Goal: Find specific fact: Find contact information

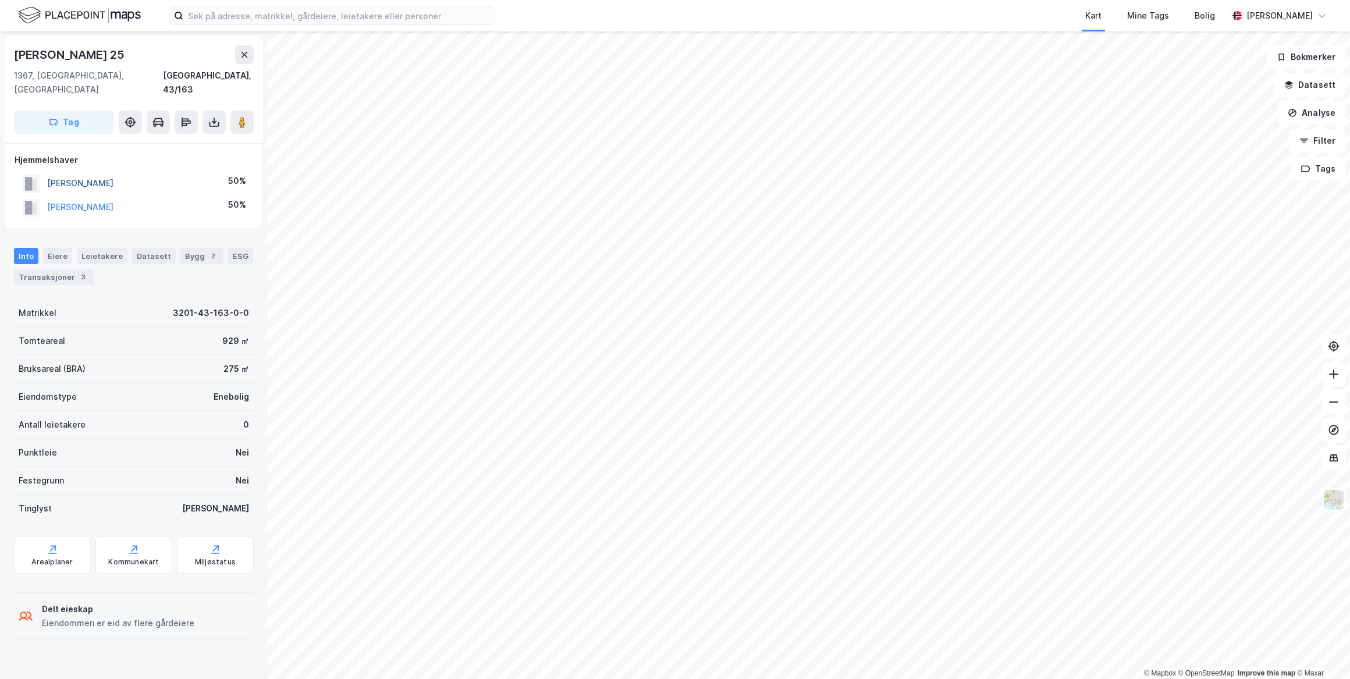
click at [0, 0] on button "[PERSON_NAME]" at bounding box center [0, 0] width 0 height 0
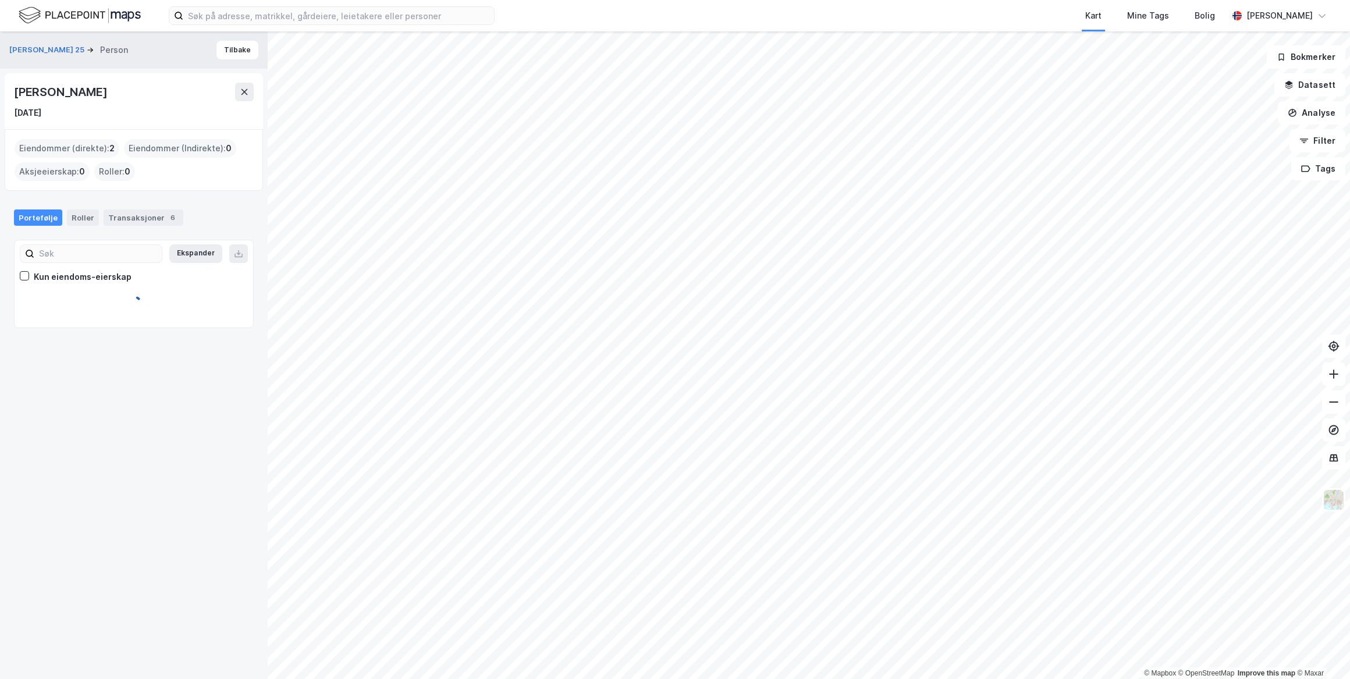
click at [49, 91] on div "[PERSON_NAME]" at bounding box center [134, 92] width 240 height 19
drag, startPoint x: 105, startPoint y: 93, endPoint x: 126, endPoint y: 93, distance: 21.0
click at [136, 94] on div "[PERSON_NAME]" at bounding box center [134, 92] width 240 height 19
drag, startPoint x: 126, startPoint y: 93, endPoint x: 9, endPoint y: 88, distance: 117.0
click at [9, 88] on div "[PERSON_NAME] [DATE]" at bounding box center [134, 101] width 258 height 56
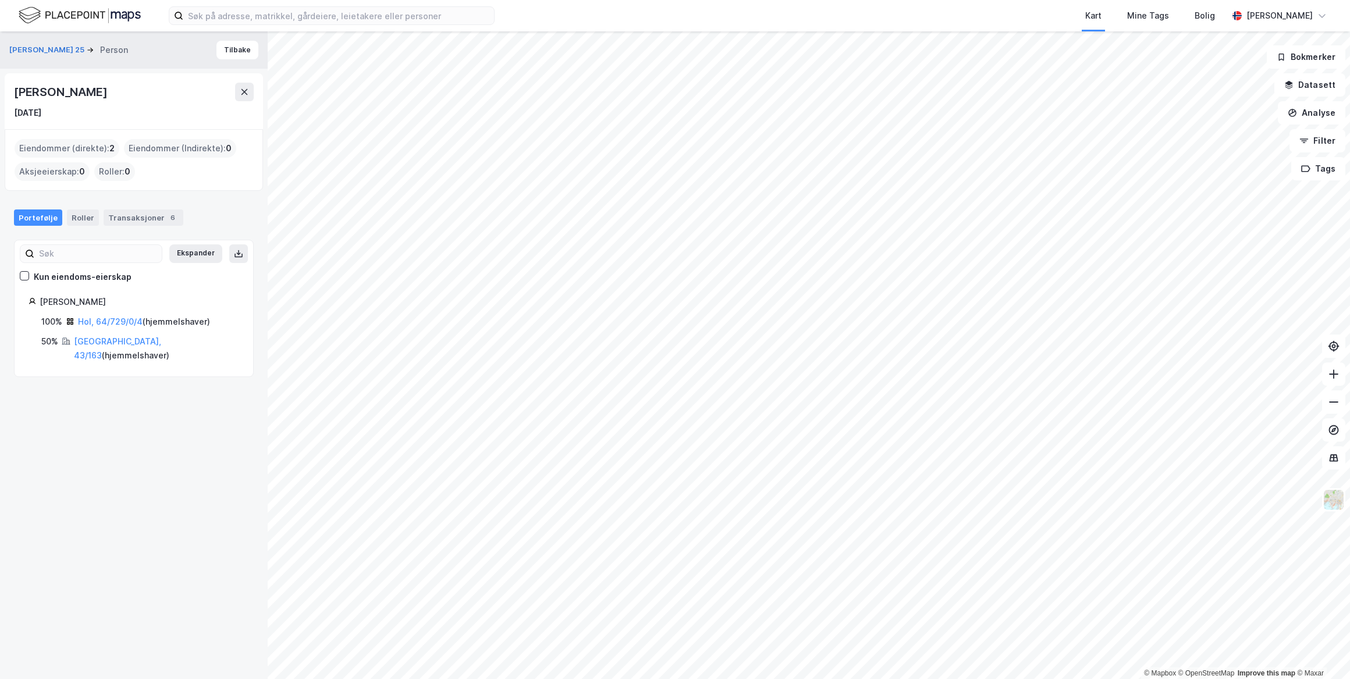
drag, startPoint x: 9, startPoint y: 88, endPoint x: 64, endPoint y: 94, distance: 55.5
copy div "[PERSON_NAME]"
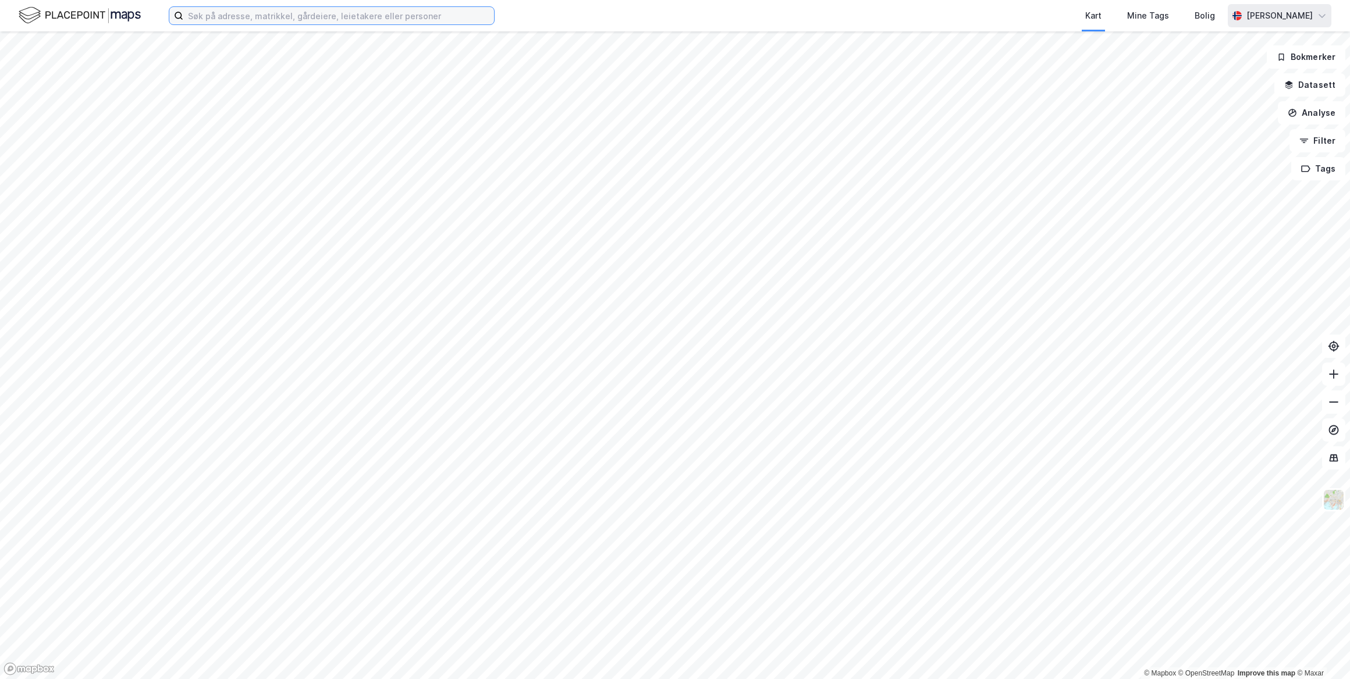
click at [215, 20] on input at bounding box center [338, 15] width 311 height 17
click at [240, 18] on input at bounding box center [338, 15] width 311 height 17
click at [243, 17] on input at bounding box center [338, 15] width 311 height 17
click at [243, 19] on input at bounding box center [338, 15] width 311 height 17
click at [236, 17] on input at bounding box center [338, 15] width 311 height 17
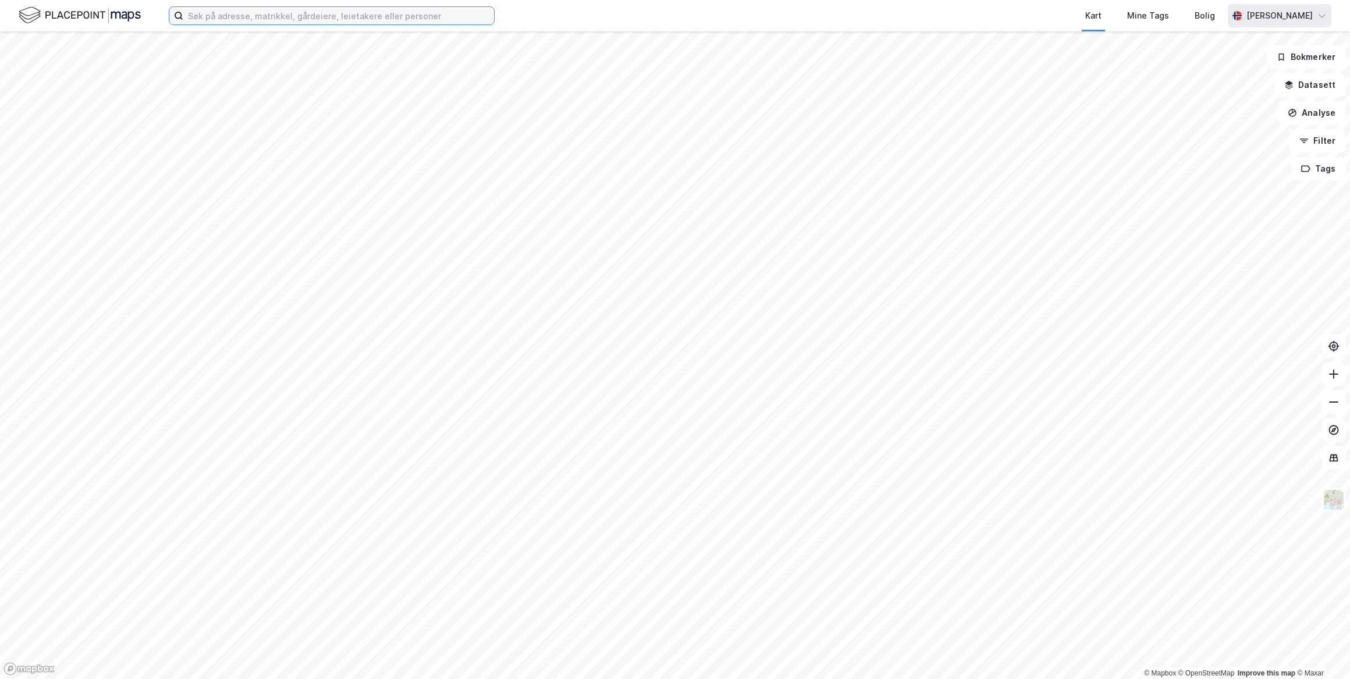
click at [234, 20] on input at bounding box center [338, 15] width 311 height 17
click at [230, 15] on input at bounding box center [338, 15] width 311 height 17
click at [228, 15] on input at bounding box center [338, 15] width 311 height 17
click at [228, 22] on input at bounding box center [338, 15] width 311 height 17
click at [216, 15] on input at bounding box center [338, 15] width 311 height 17
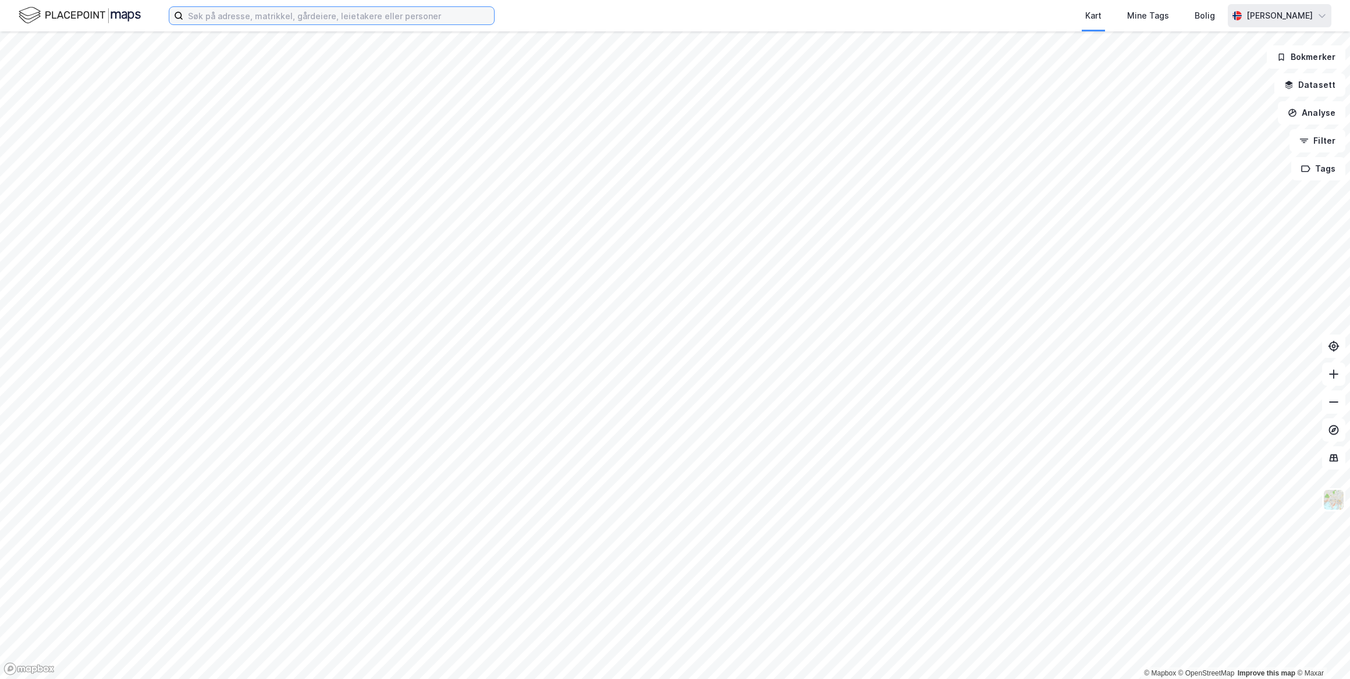
click at [218, 15] on input at bounding box center [338, 15] width 311 height 17
click at [214, 5] on div "Kart Mine Tags Bolig Roger Grant Gustavsen" at bounding box center [675, 15] width 1350 height 31
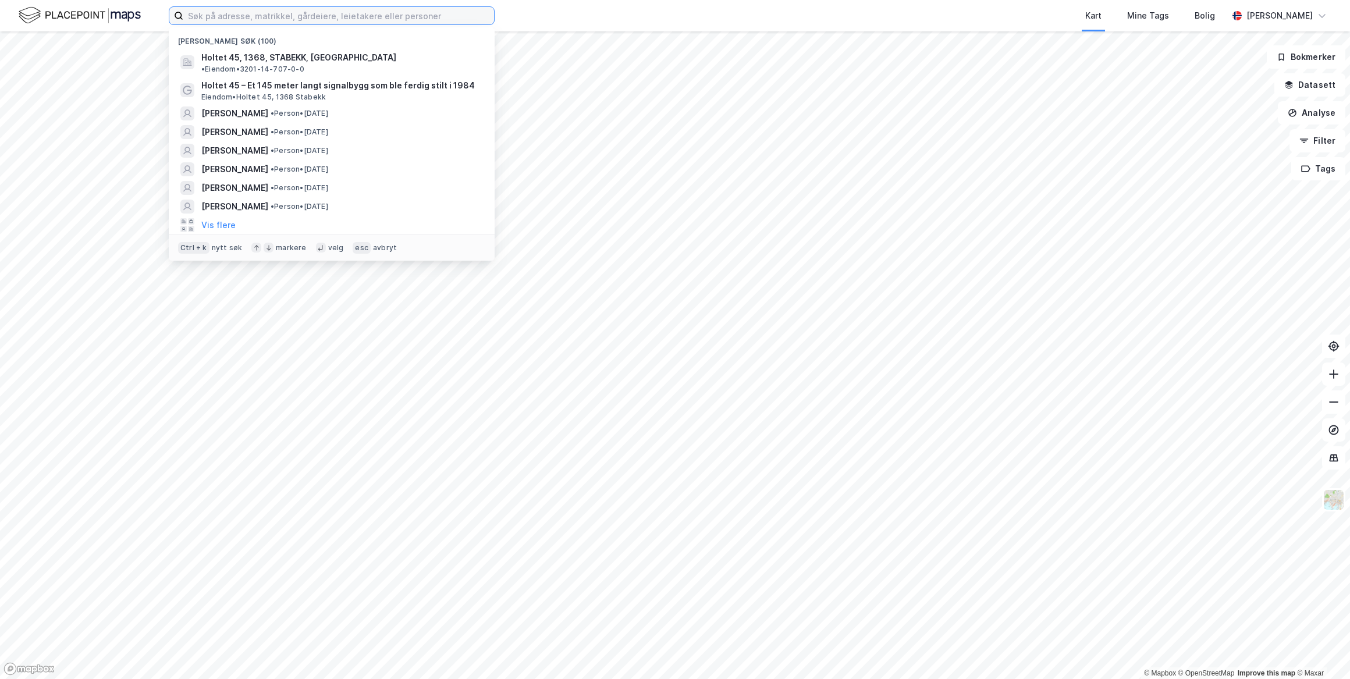
paste input "Yvonne Lunde Sohlberg"
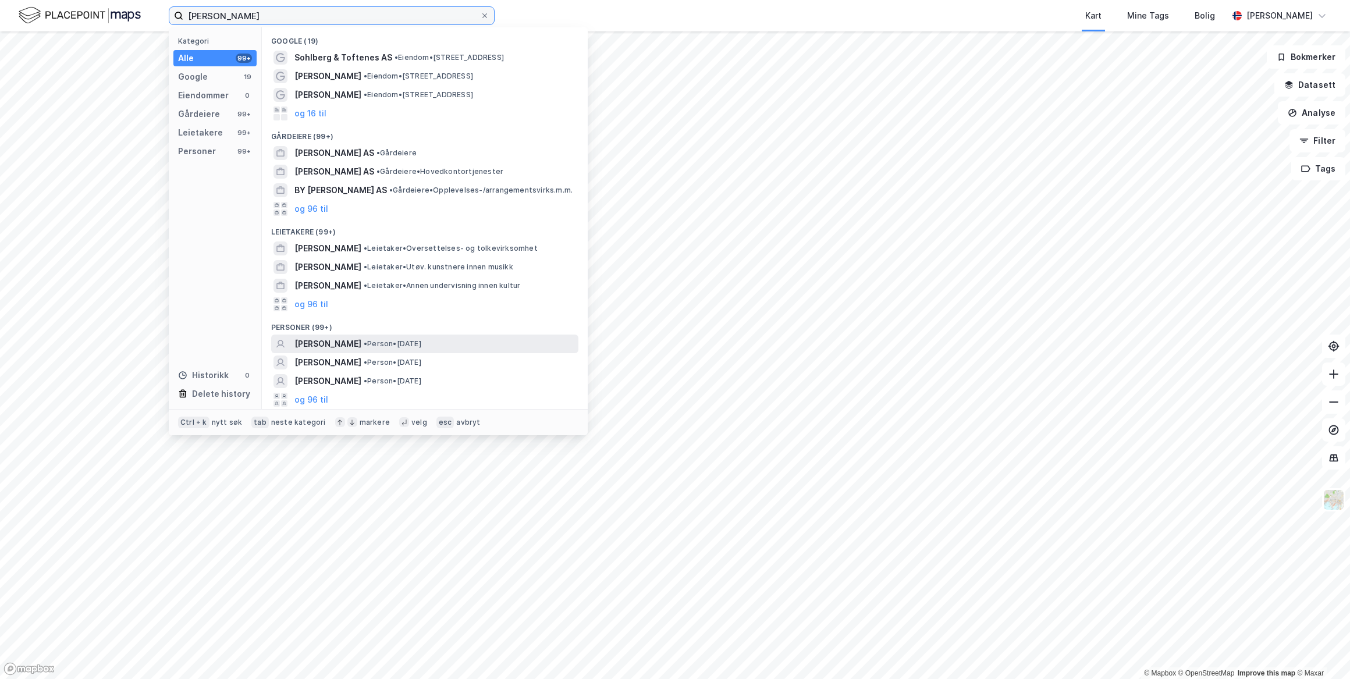
type input "Yvonne Lunde Sohlberg"
click at [361, 338] on span "YVONNE CECILIE LUNDE SOHLBERG" at bounding box center [327, 344] width 67 height 14
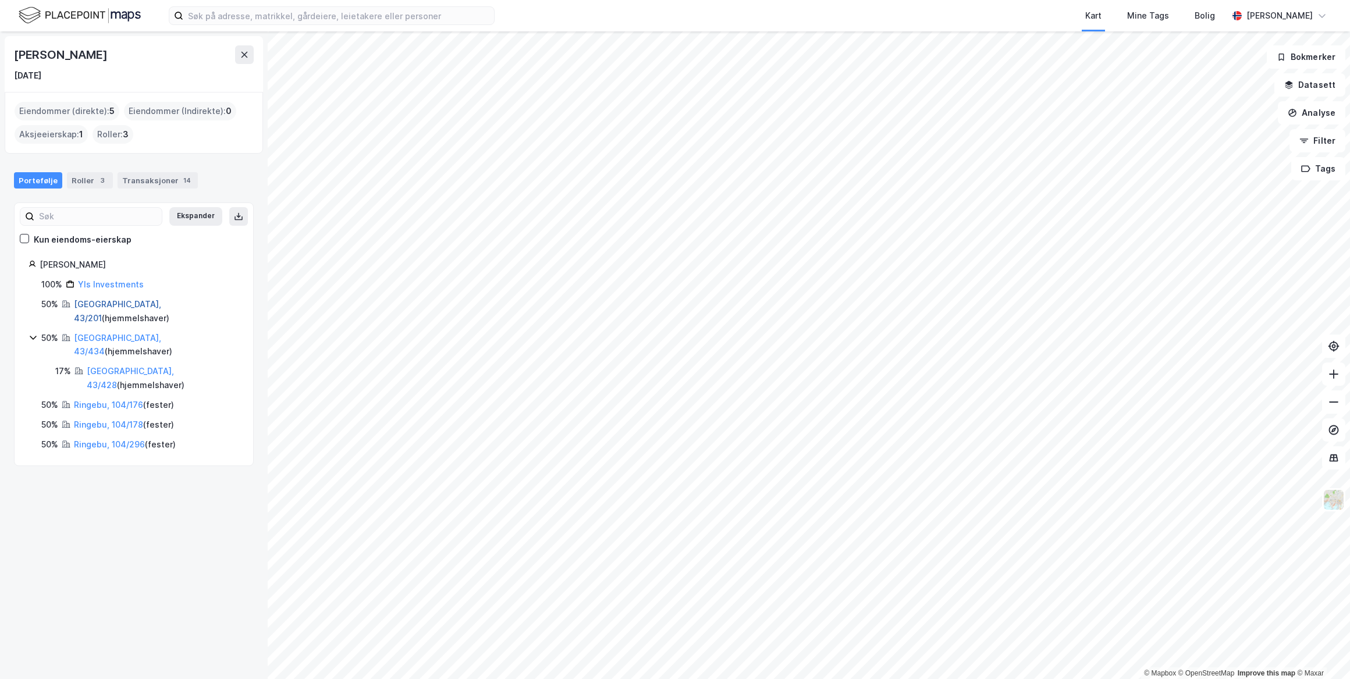
click at [104, 302] on link "Bærum, 43/201" at bounding box center [117, 311] width 87 height 24
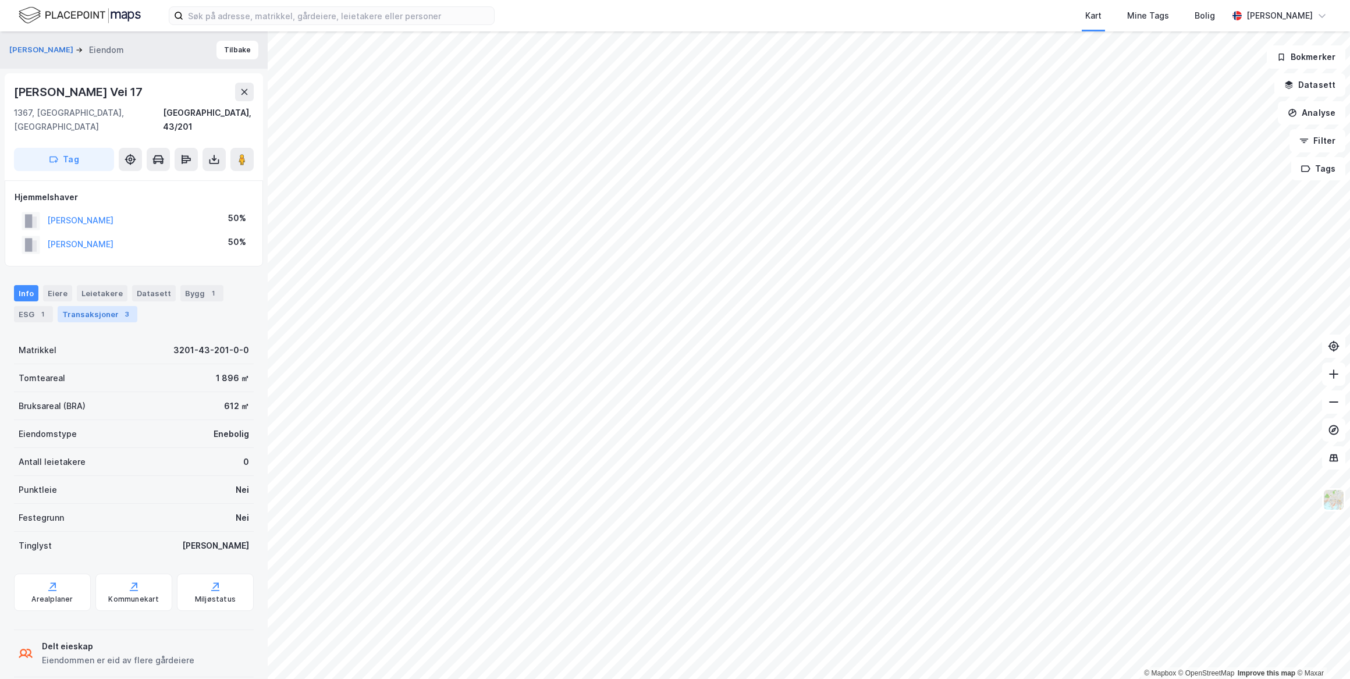
click at [98, 306] on div "Transaksjoner 3" at bounding box center [98, 314] width 80 height 16
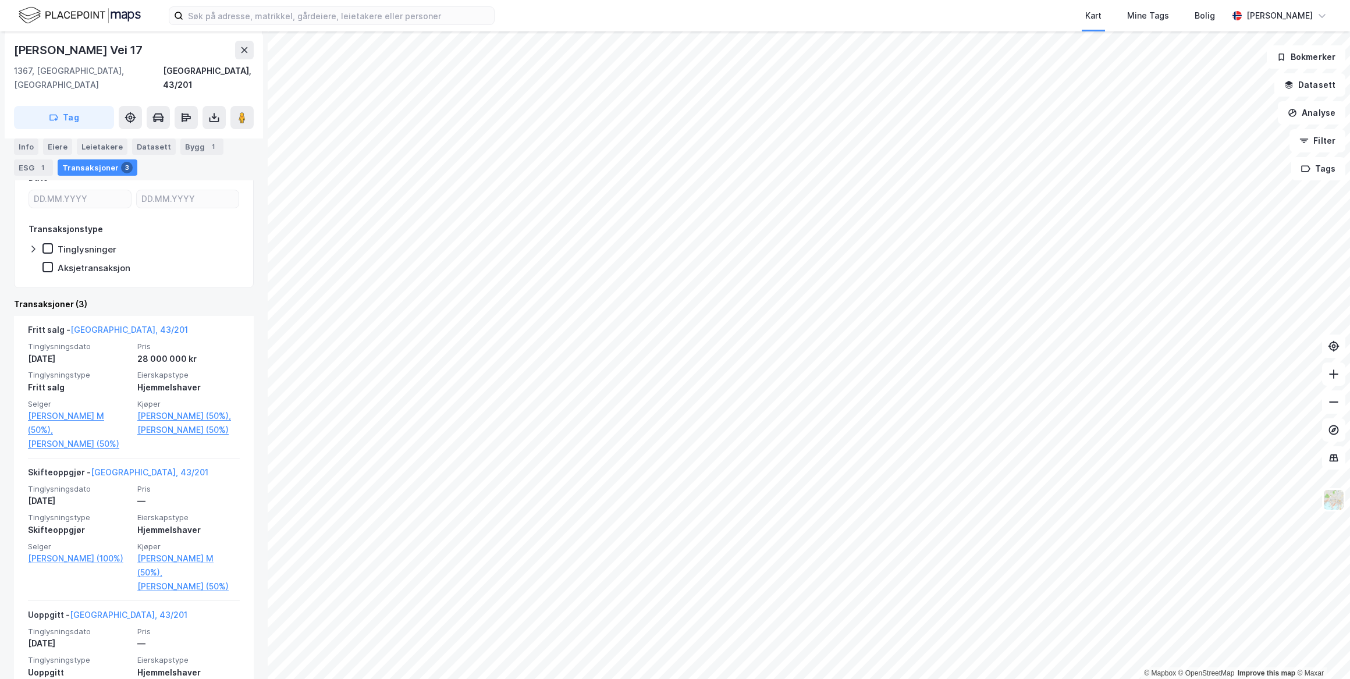
scroll to position [287, 0]
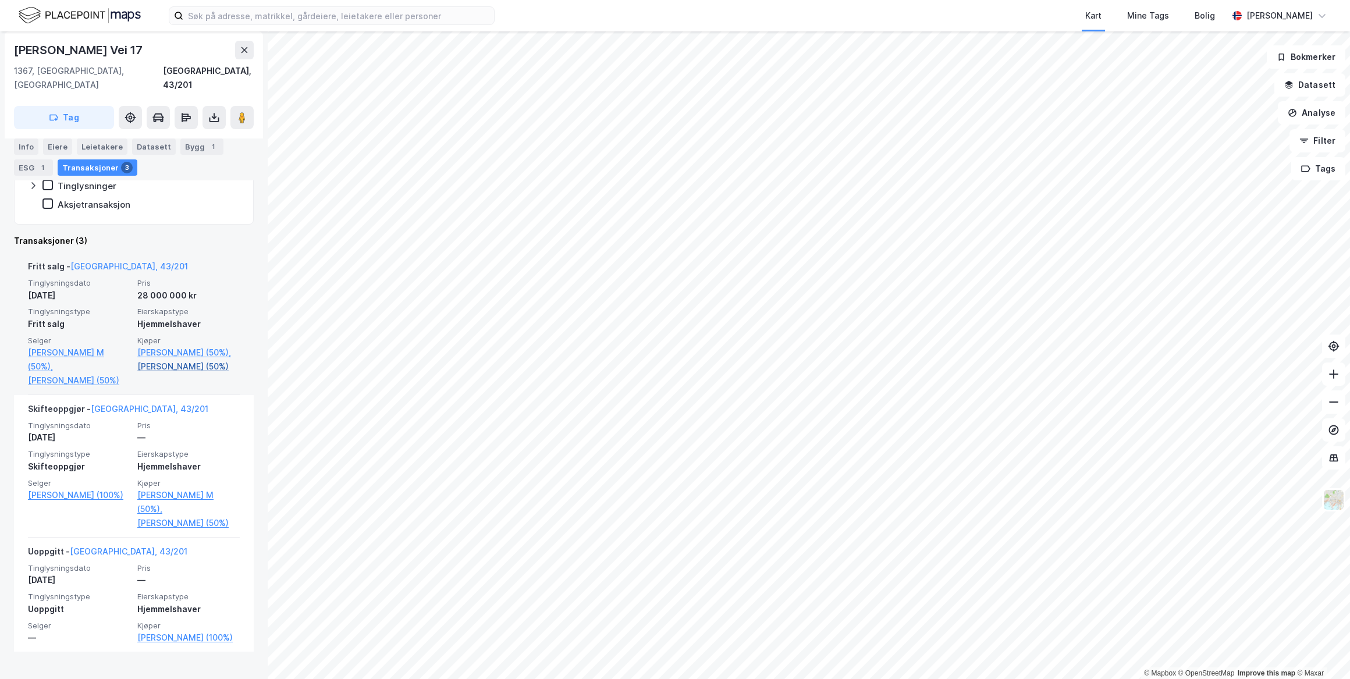
click at [169, 368] on link "Sohlberg Johan Preben (50%)" at bounding box center [188, 367] width 102 height 14
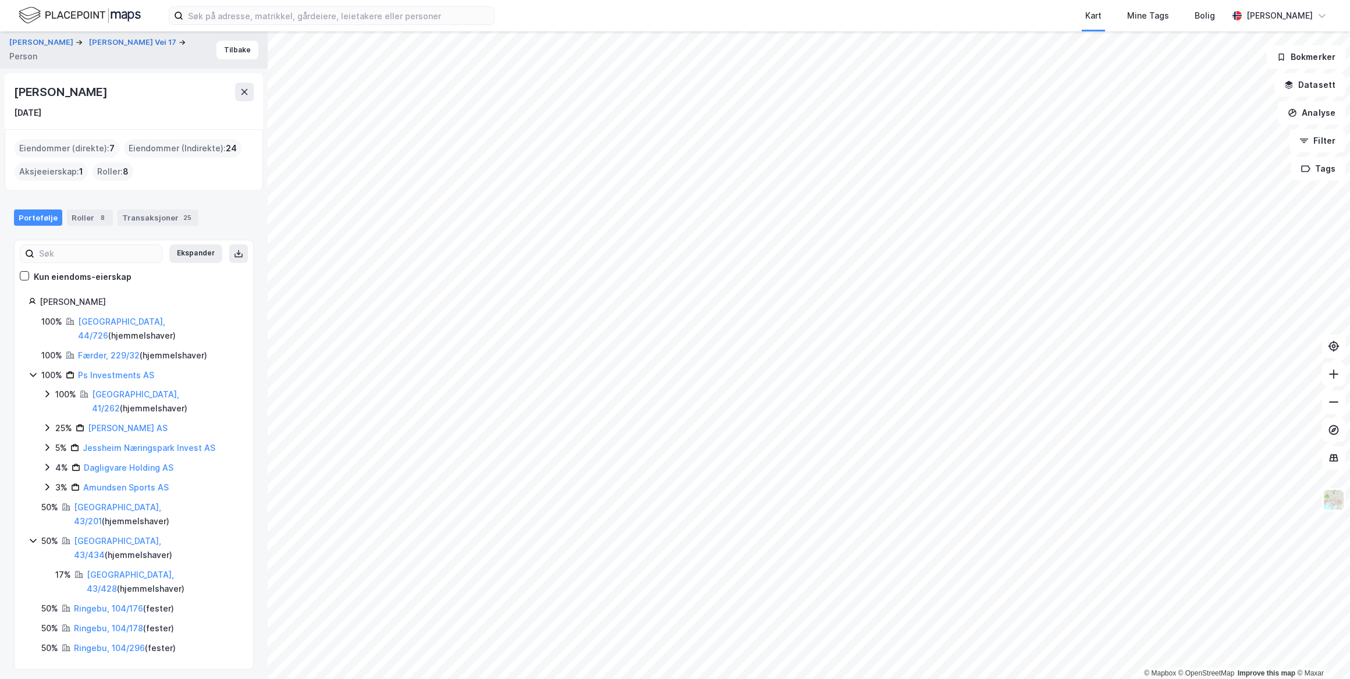
drag, startPoint x: 141, startPoint y: 91, endPoint x: -2, endPoint y: 88, distance: 143.2
click at [0, 88] on html "Kart Mine Tags Bolig Roger Grant Gustavsen © Mapbox © OpenStreetMap Improve thi…" at bounding box center [675, 339] width 1350 height 679
drag, startPoint x: 0, startPoint y: 88, endPoint x: 130, endPoint y: 105, distance: 130.9
click at [130, 105] on div "Johan Preben Sohlberg 5. feb. 1975" at bounding box center [134, 101] width 240 height 37
drag, startPoint x: 145, startPoint y: 91, endPoint x: 19, endPoint y: 90, distance: 125.7
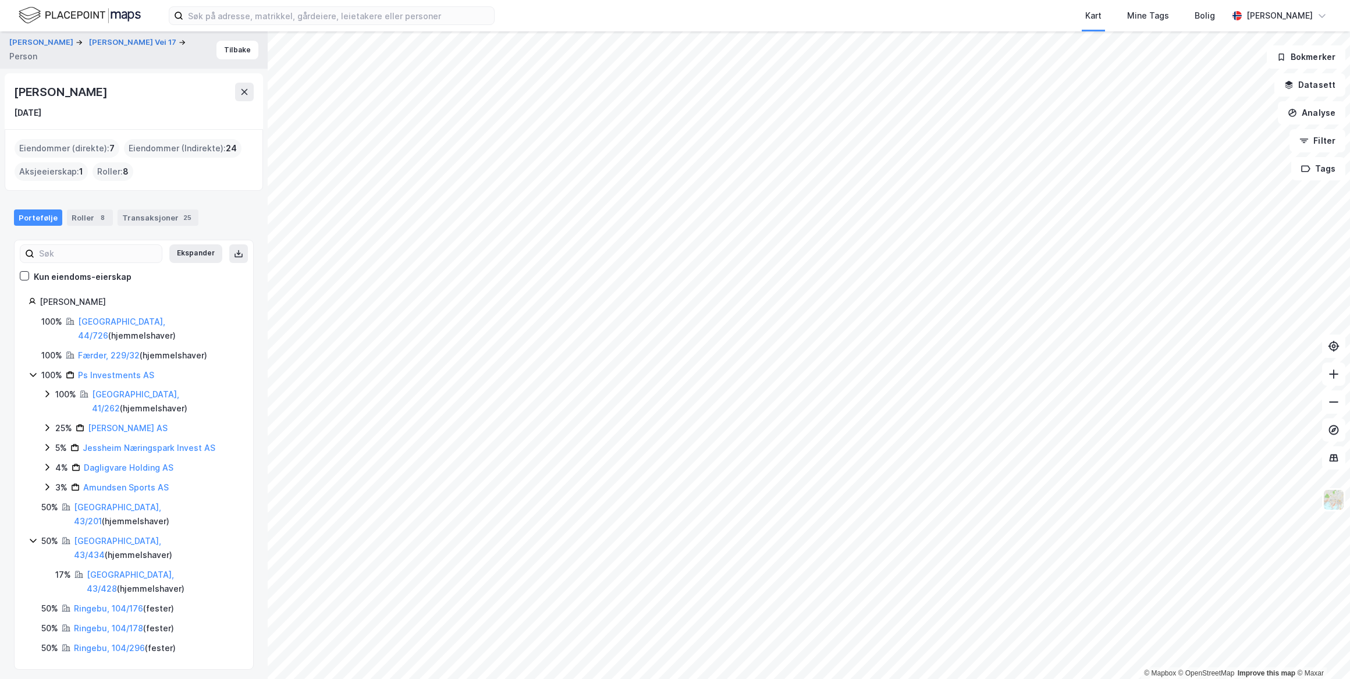
click at [19, 90] on div "Johan Preben Sohlberg" at bounding box center [134, 92] width 240 height 19
click at [17, 91] on div "Johan Preben Sohlberg" at bounding box center [61, 92] width 95 height 19
click at [12, 92] on div "Johan Preben Sohlberg 5. feb. 1975" at bounding box center [134, 101] width 258 height 56
drag, startPoint x: 140, startPoint y: 92, endPoint x: 13, endPoint y: 87, distance: 127.0
click at [14, 87] on div "Johan Preben Sohlberg" at bounding box center [61, 92] width 95 height 19
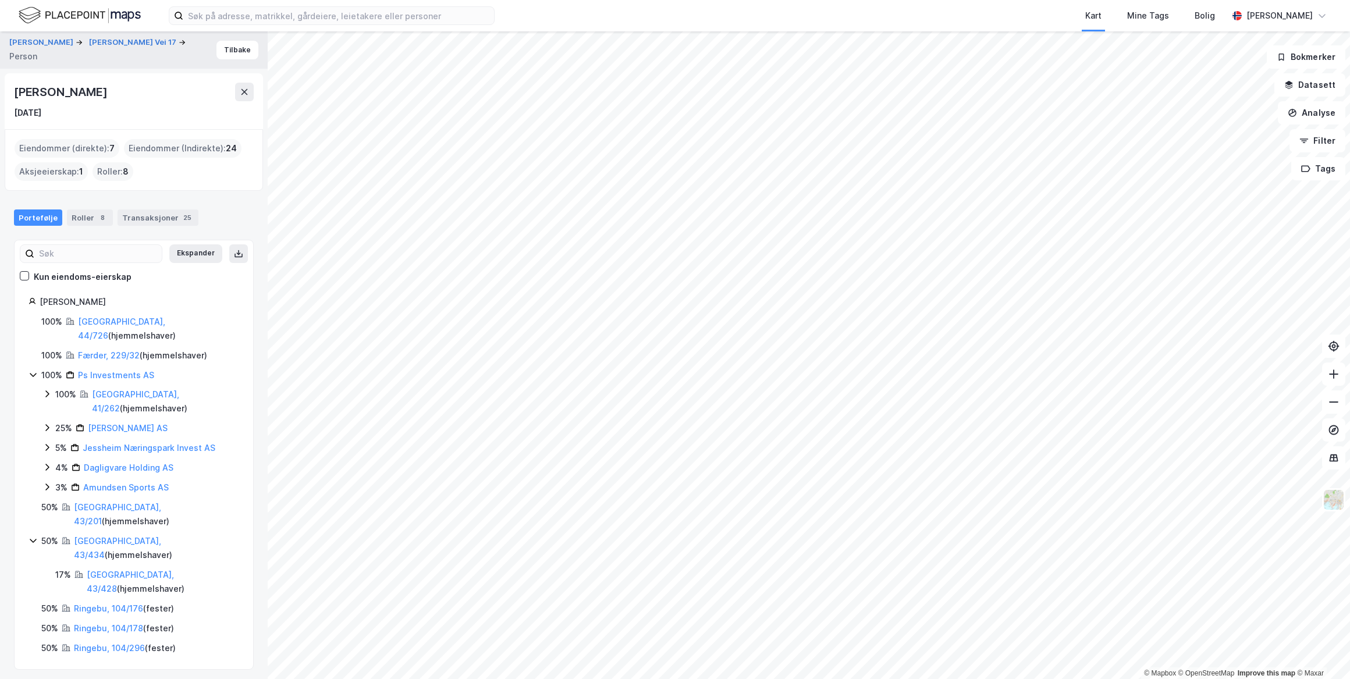
drag, startPoint x: 13, startPoint y: 87, endPoint x: 51, endPoint y: 91, distance: 38.1
copy div "Johan Preben Sohlberg"
